Goal: Transaction & Acquisition: Purchase product/service

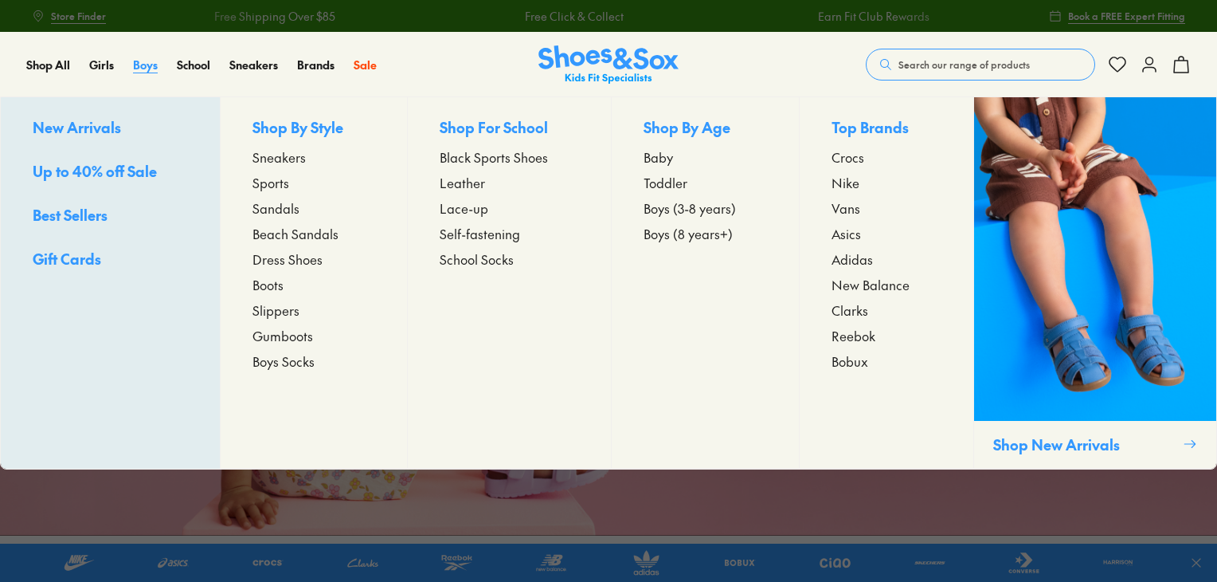
click at [139, 61] on span "Boys" at bounding box center [145, 65] width 25 height 16
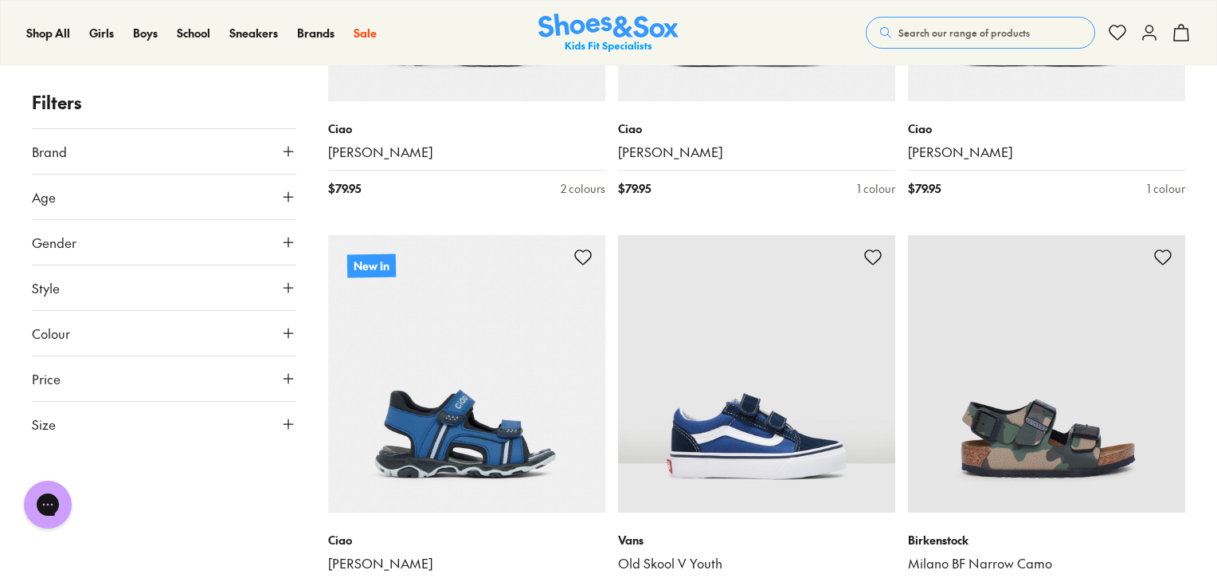
click at [258, 198] on button "Age" at bounding box center [164, 196] width 265 height 45
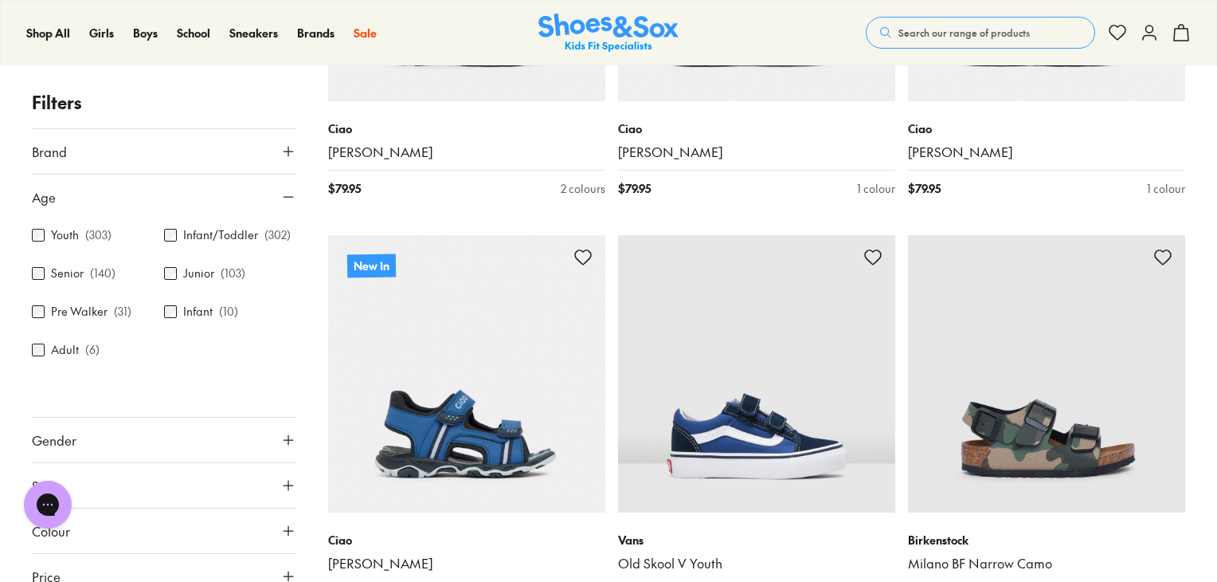
click at [178, 309] on div "Infant ( 10 )" at bounding box center [230, 311] width 132 height 19
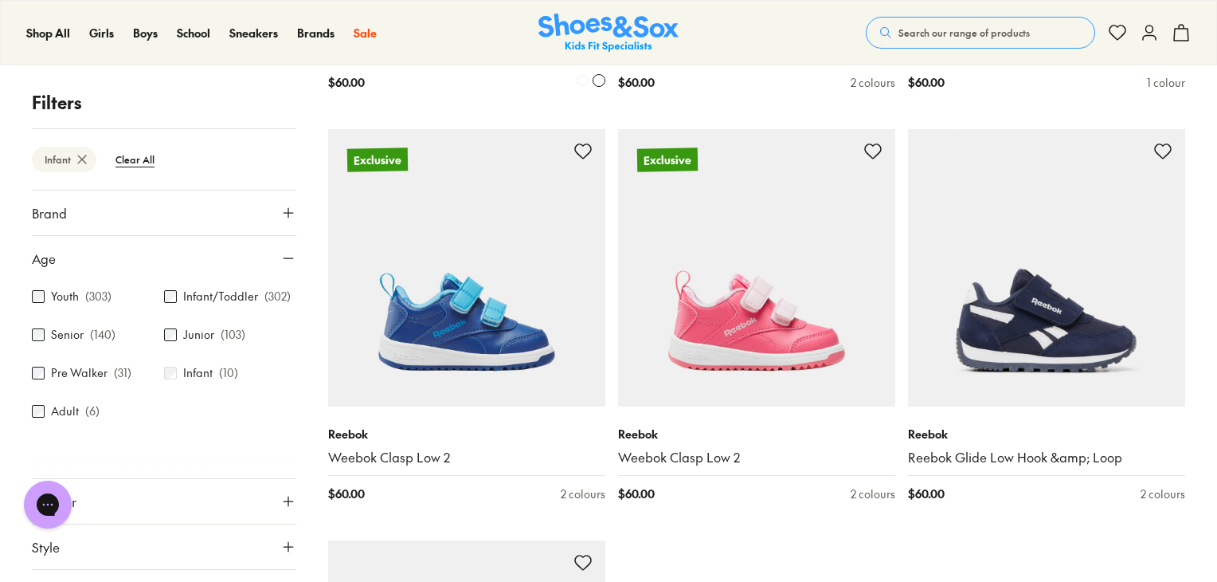
scroll to position [1219, 0]
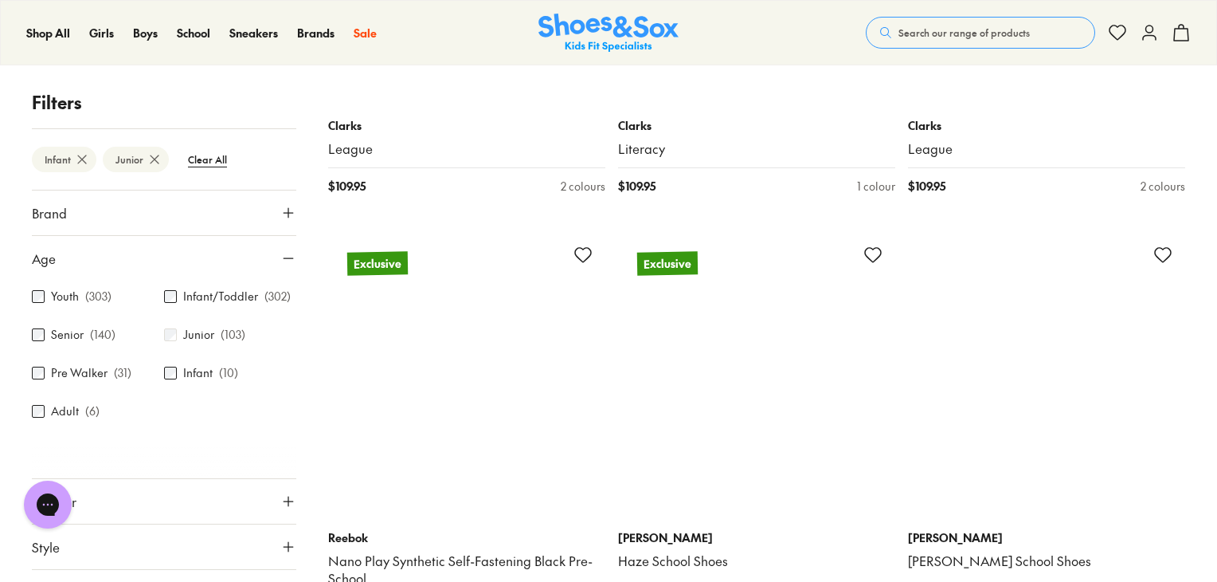
scroll to position [2990, 0]
